Goal: Navigation & Orientation: Find specific page/section

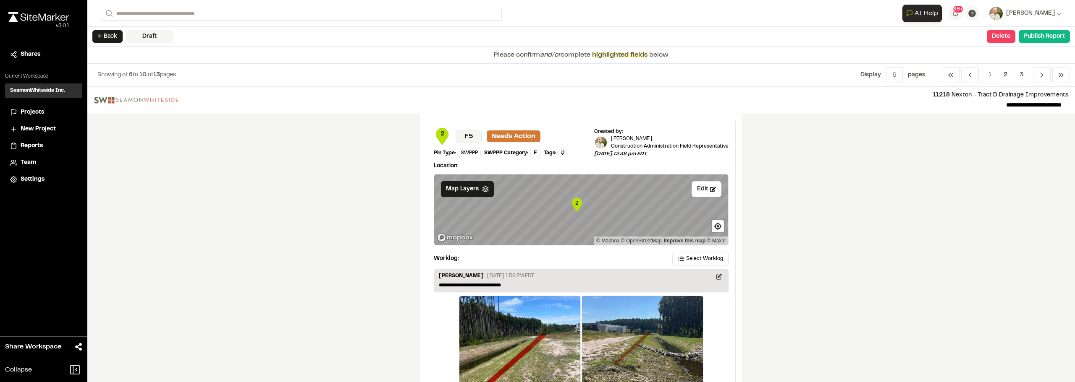
scroll to position [84, 0]
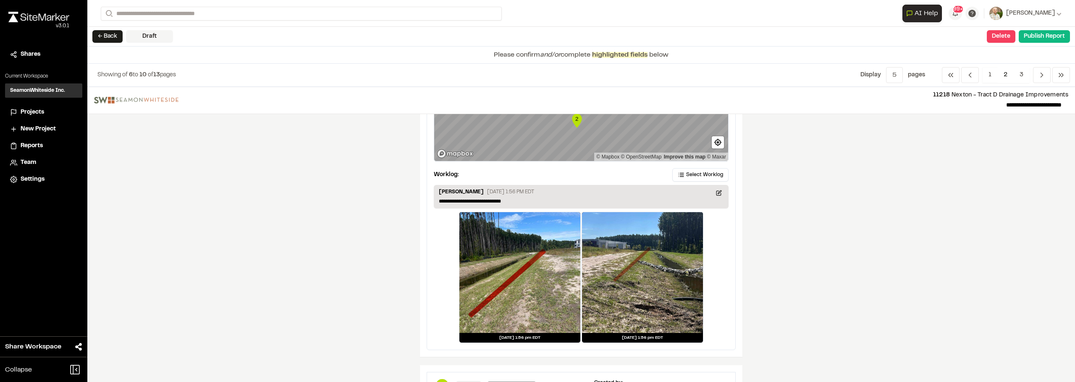
click at [56, 19] on img at bounding box center [38, 17] width 61 height 10
